Goal: Information Seeking & Learning: Learn about a topic

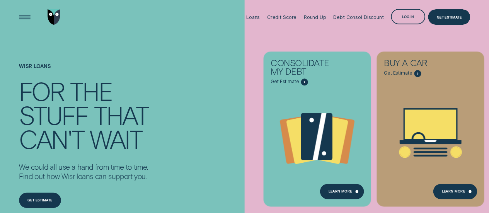
click at [19, 12] on div "Open Menu" at bounding box center [25, 17] width 22 height 22
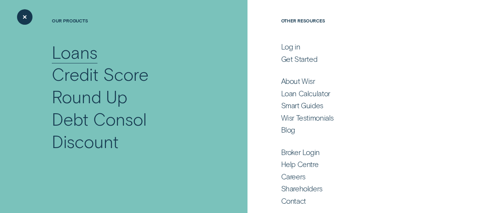
scroll to position [56, 0]
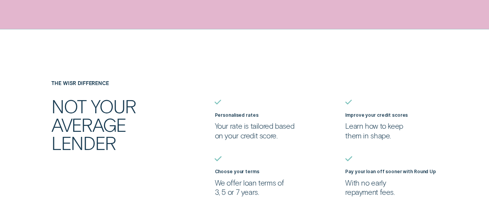
scroll to position [503, 0]
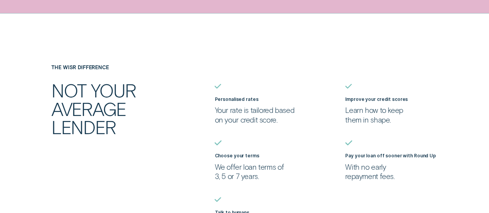
click at [237, 112] on p "Your rate is tailored based on your credit score." at bounding box center [261, 115] width 92 height 19
click at [331, 105] on ul "Personalised rates Your rate is tailored based on your credit score. Improve yo…" at bounding box center [342, 161] width 261 height 154
click at [378, 106] on p "Learn how to keep them in shape." at bounding box center [391, 115] width 92 height 19
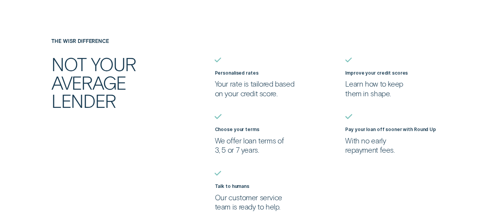
scroll to position [541, 0]
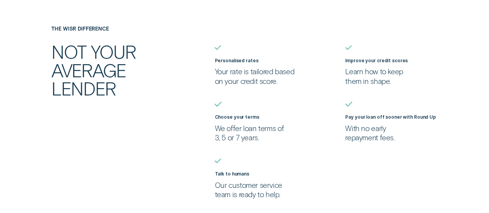
click at [377, 119] on label "Pay your loan off sooner with Round Up" at bounding box center [390, 116] width 91 height 5
click at [230, 131] on p "We offer loan terms of 3, 5 or 7 years." at bounding box center [261, 133] width 92 height 19
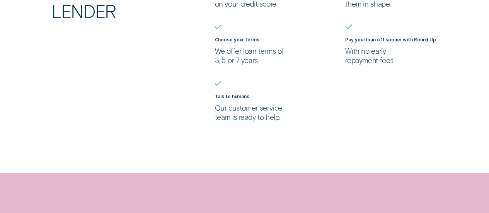
click at [237, 114] on p "Our customer service team is ready to help." at bounding box center [261, 112] width 92 height 19
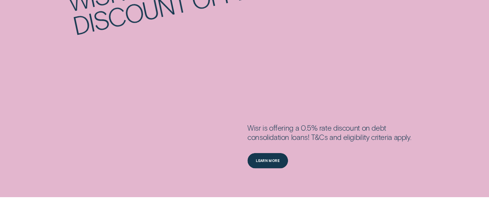
scroll to position [889, 0]
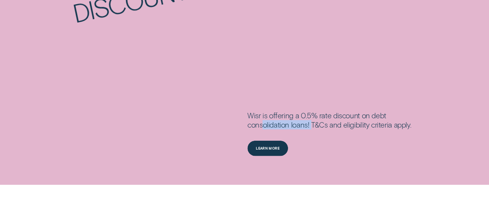
click at [311, 127] on div "Wisr is offering a 0.5% rate discount on debt consolidation loans! T&Cs and eli…" at bounding box center [329, 126] width 164 height 30
click at [318, 150] on div "Wisr is offering a 0.5% rate discount on debt consolidation loans! T&Cs and eli…" at bounding box center [343, 134] width 196 height 46
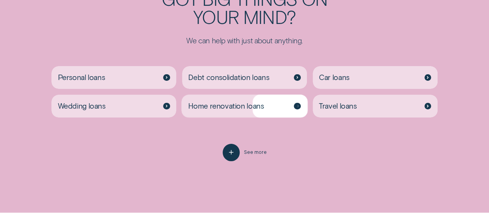
scroll to position [1392, 0]
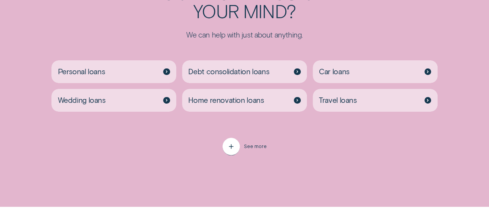
click at [234, 153] on icon "button" at bounding box center [231, 147] width 9 height 12
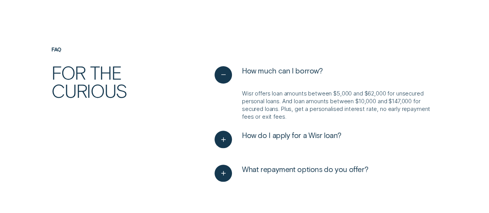
scroll to position [1818, 0]
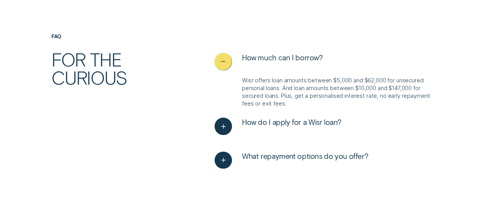
click at [224, 68] on icon "See less" at bounding box center [223, 62] width 9 height 12
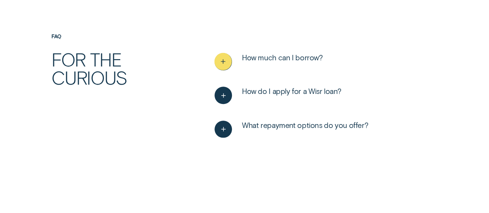
click at [224, 68] on icon "See more" at bounding box center [223, 62] width 9 height 12
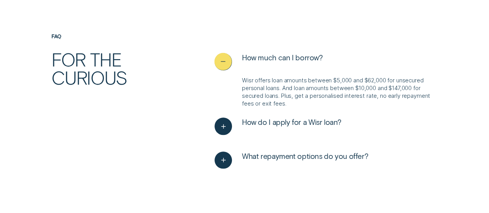
click at [224, 68] on icon "See less" at bounding box center [223, 62] width 9 height 12
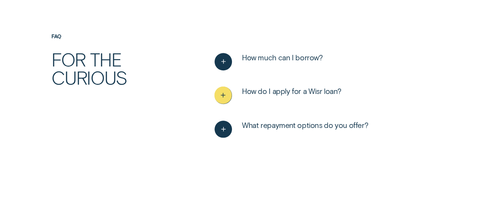
click at [227, 101] on icon "See more" at bounding box center [223, 95] width 9 height 12
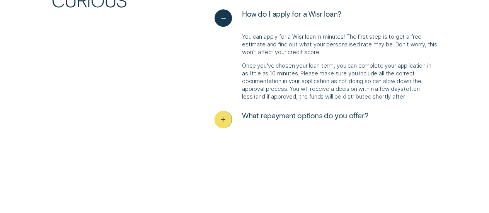
click at [227, 126] on icon "See more" at bounding box center [223, 120] width 9 height 12
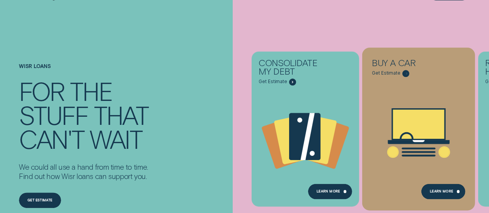
scroll to position [0, 0]
